Goal: Transaction & Acquisition: Purchase product/service

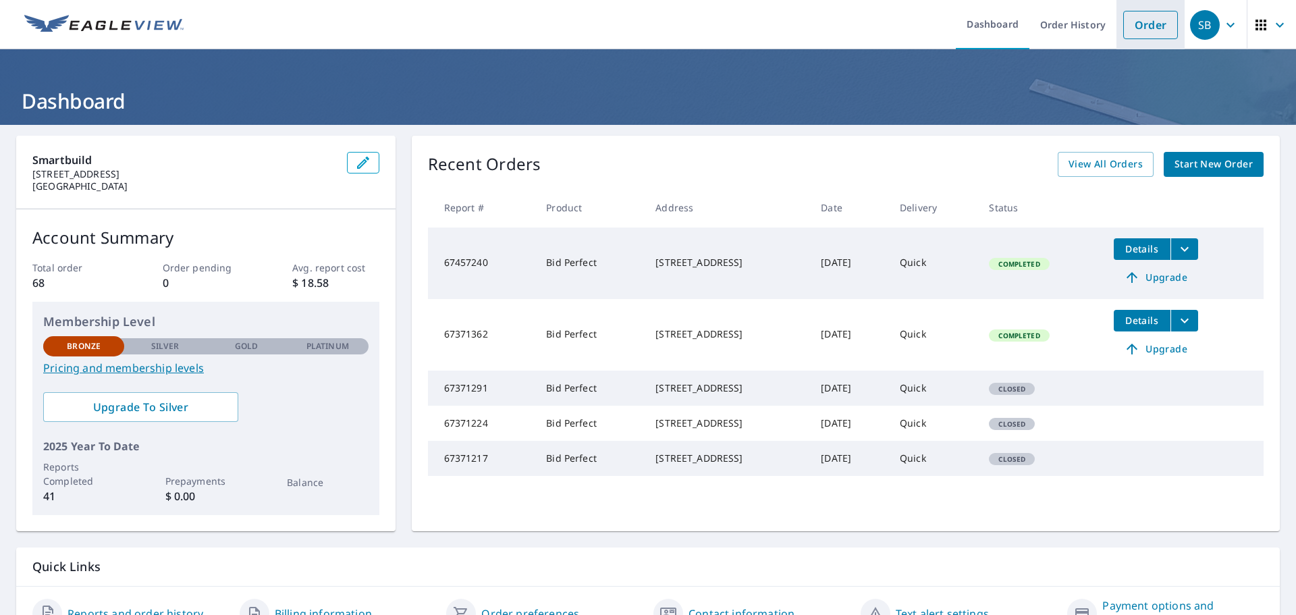
click at [1147, 22] on link "Order" at bounding box center [1150, 25] width 55 height 28
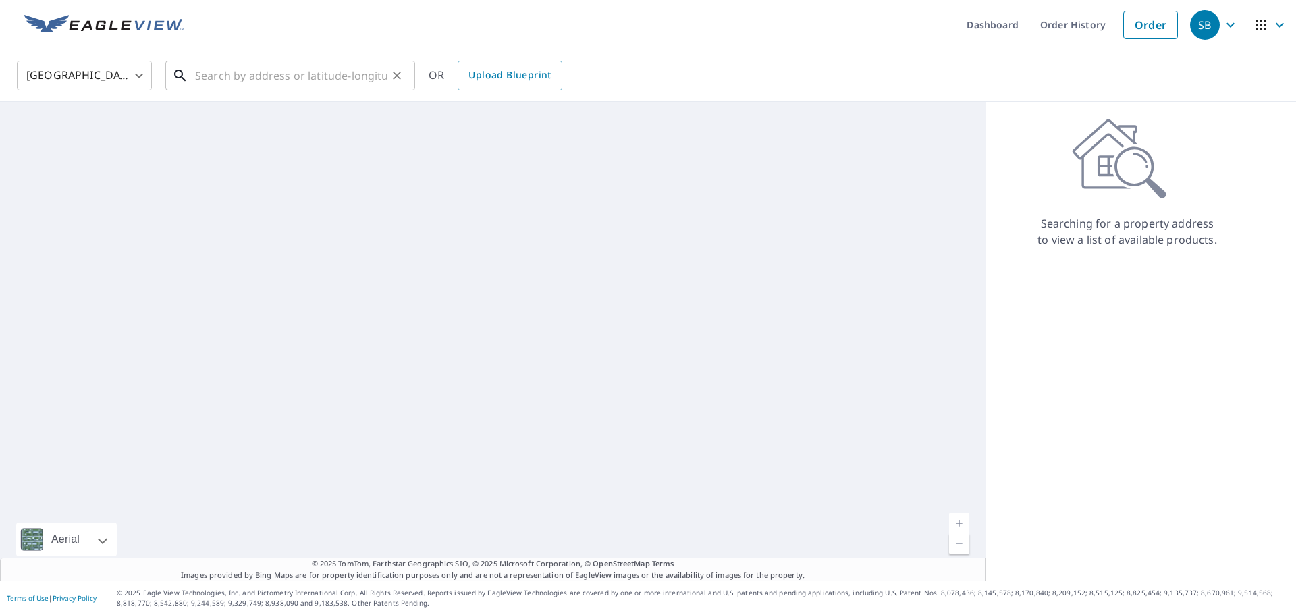
click at [339, 75] on input "text" at bounding box center [291, 76] width 192 height 38
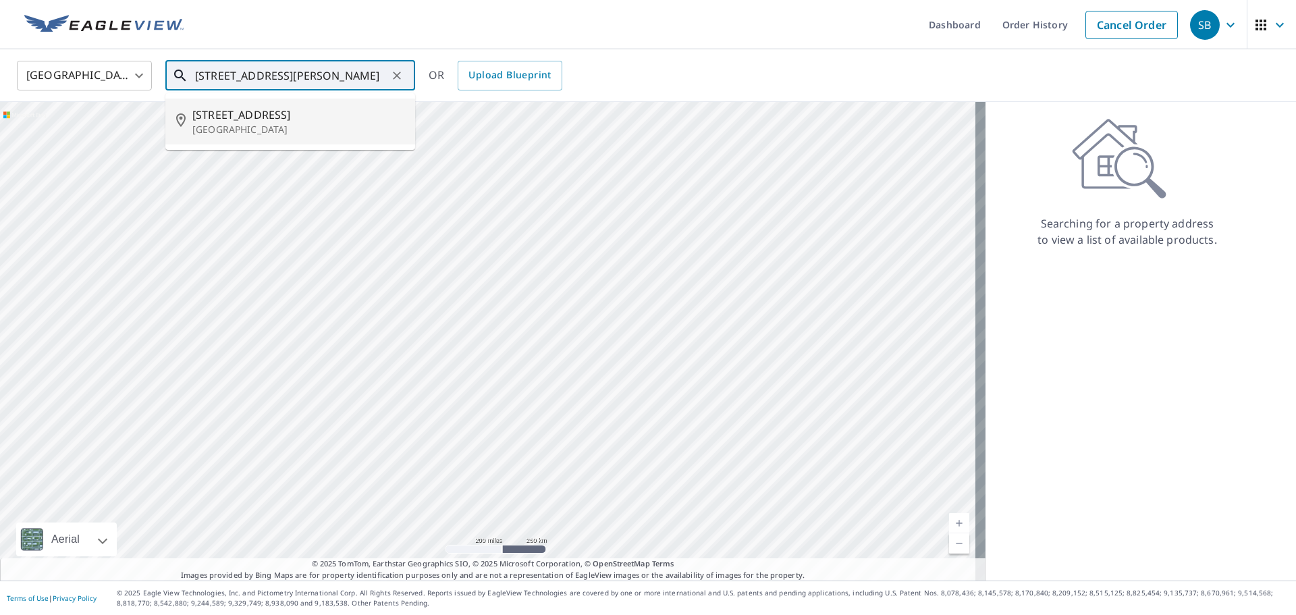
click at [286, 121] on span "[STREET_ADDRESS]" at bounding box center [298, 115] width 212 height 16
type input "[STREET_ADDRESS]"
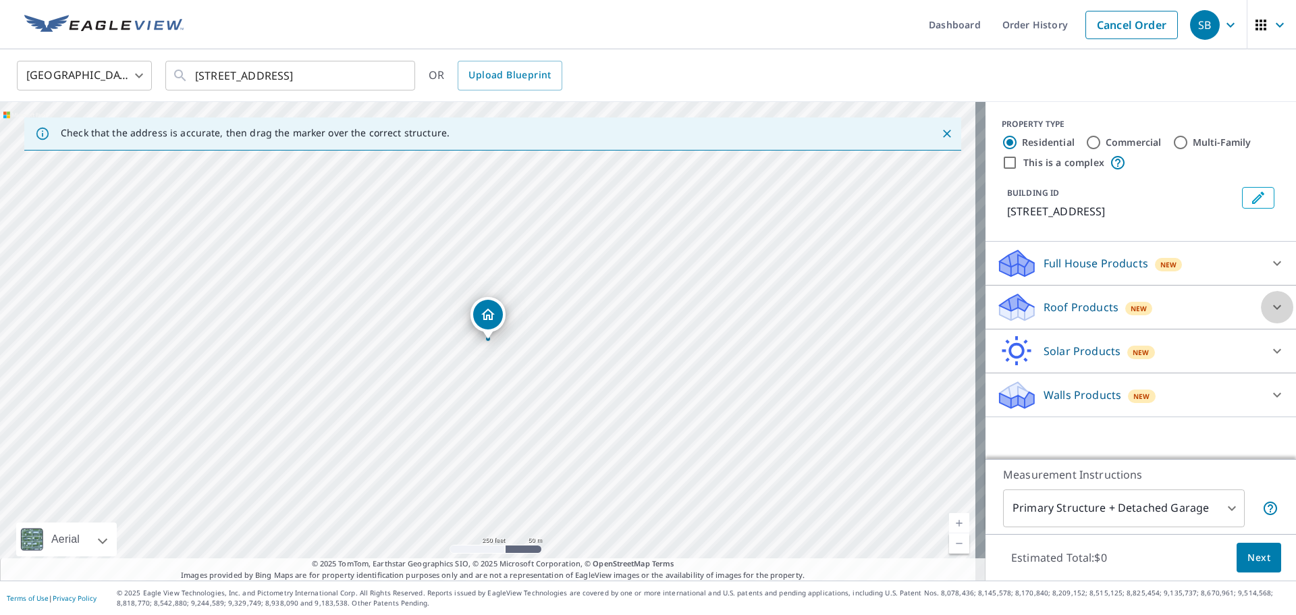
click at [1265, 317] on div at bounding box center [1277, 307] width 32 height 32
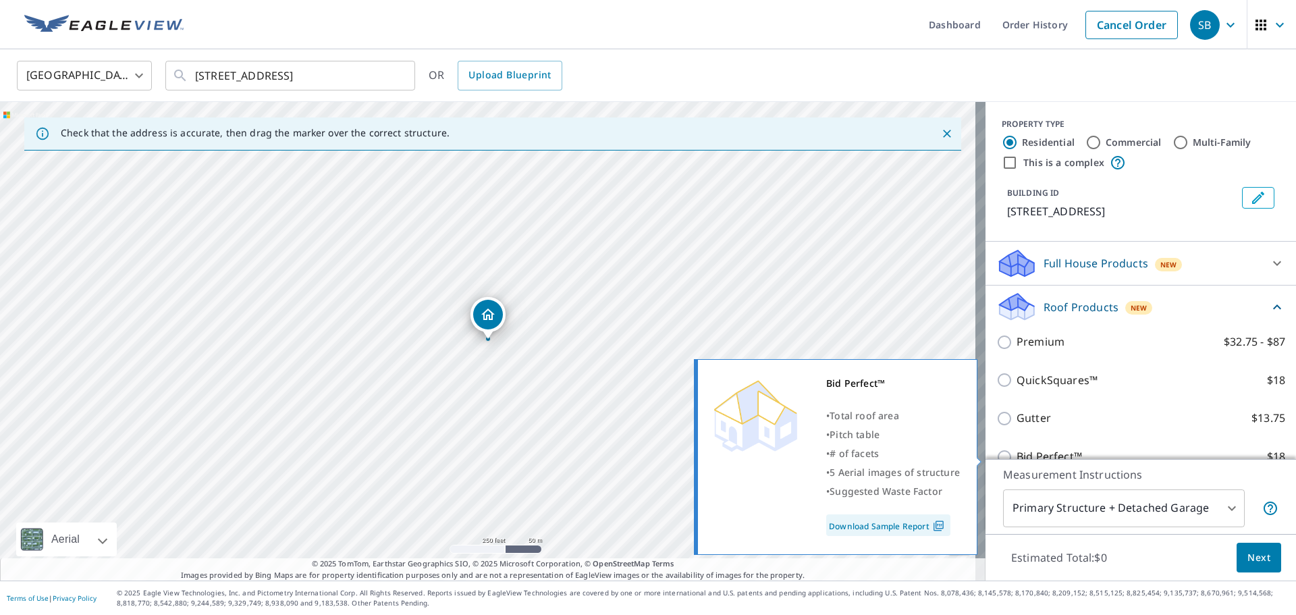
click at [996, 456] on input "Bid Perfect™ $18" at bounding box center [1006, 457] width 20 height 16
checkbox input "true"
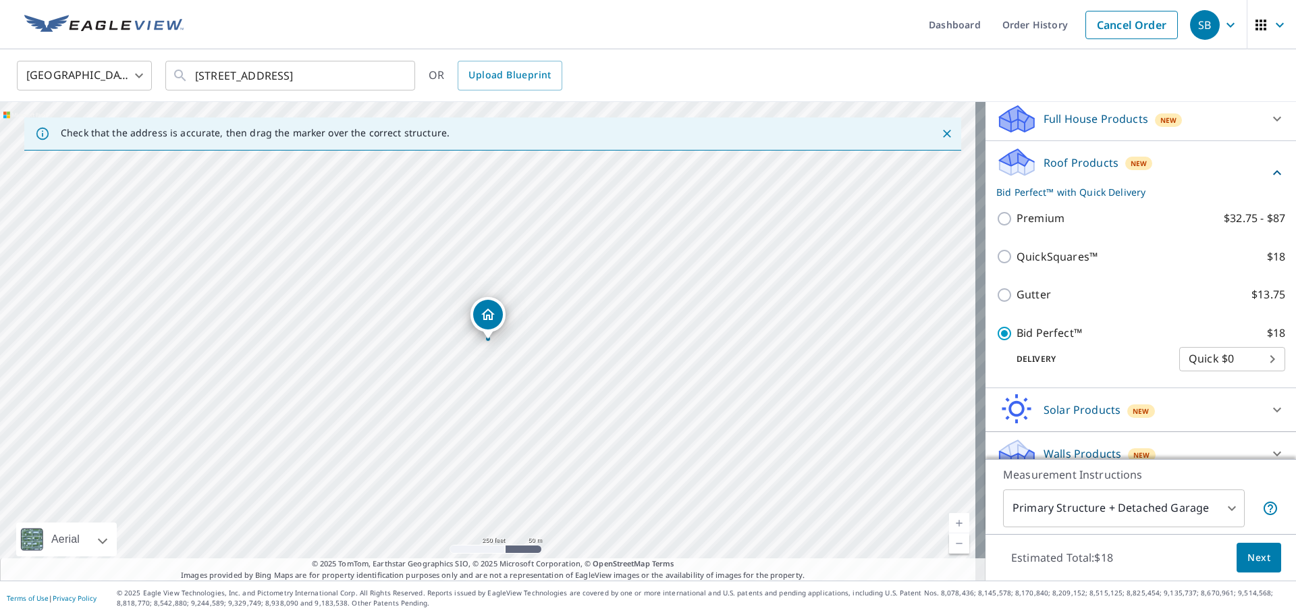
scroll to position [146, 0]
click at [1247, 553] on span "Next" at bounding box center [1258, 557] width 23 height 17
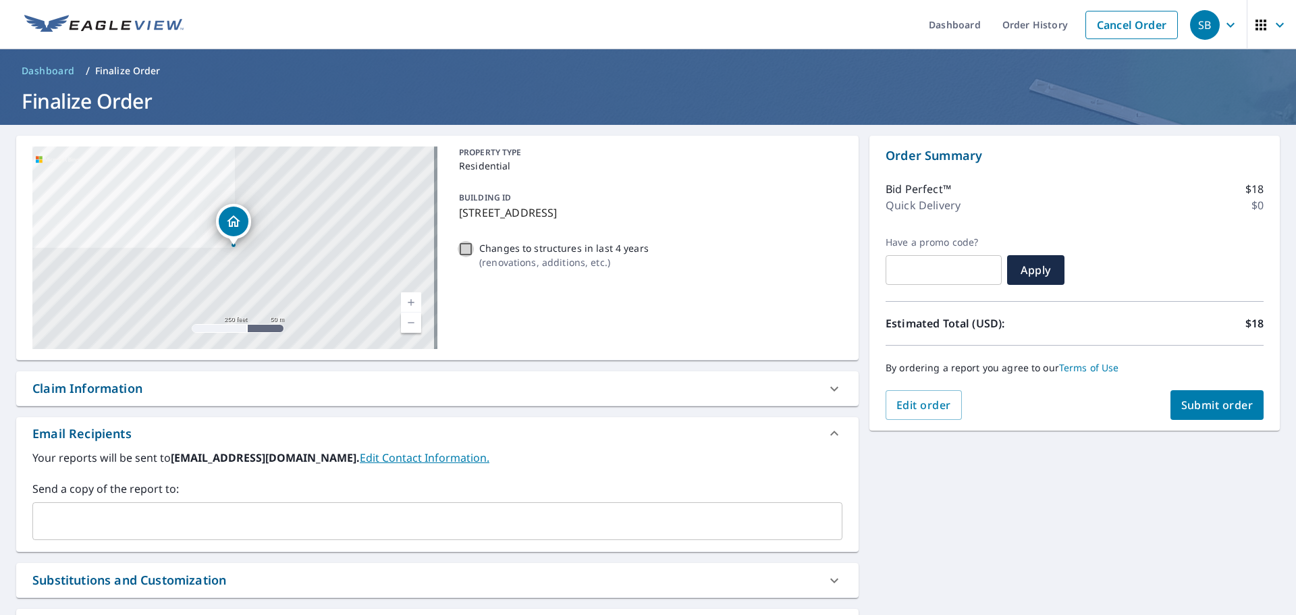
click at [458, 250] on input "Changes to structures in last 4 years ( renovations, additions, etc. )" at bounding box center [466, 249] width 16 height 16
checkbox input "true"
click at [1209, 409] on span "Submit order" at bounding box center [1217, 405] width 72 height 15
